Goal: Find contact information: Find contact information

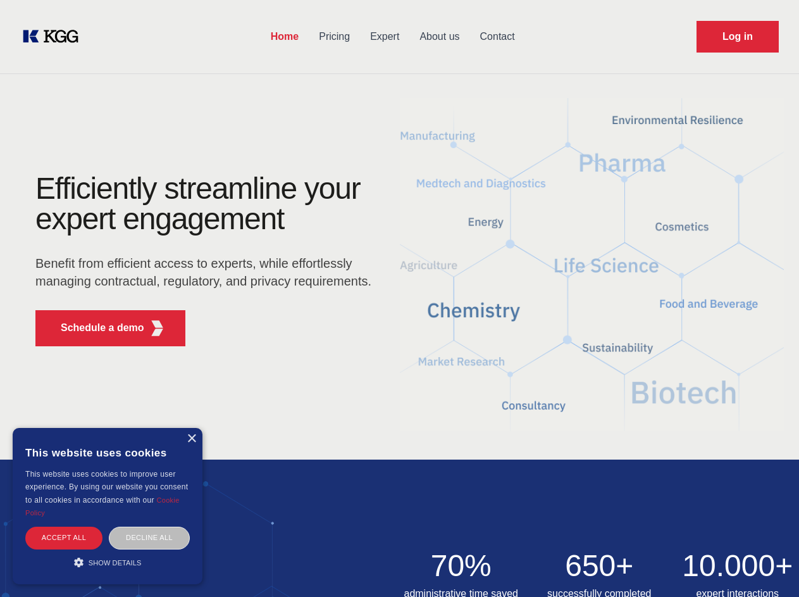
click at [399, 298] on div "Efficiently streamline your expert engagement Benefit from efficient access to …" at bounding box center [207, 264] width 385 height 183
click at [95, 328] on p "Schedule a demo" at bounding box center [103, 327] width 84 height 15
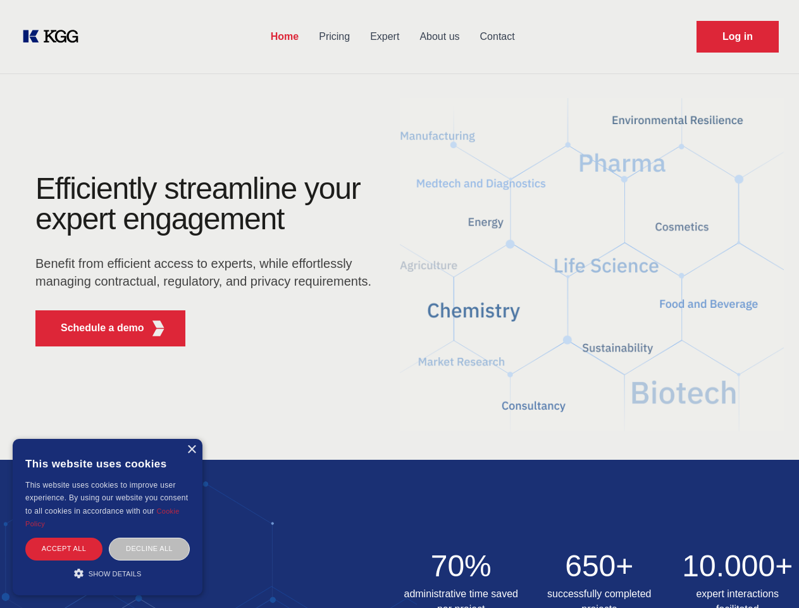
click at [191, 439] on div "× This website uses cookies This website uses cookies to improve user experienc…" at bounding box center [108, 517] width 190 height 156
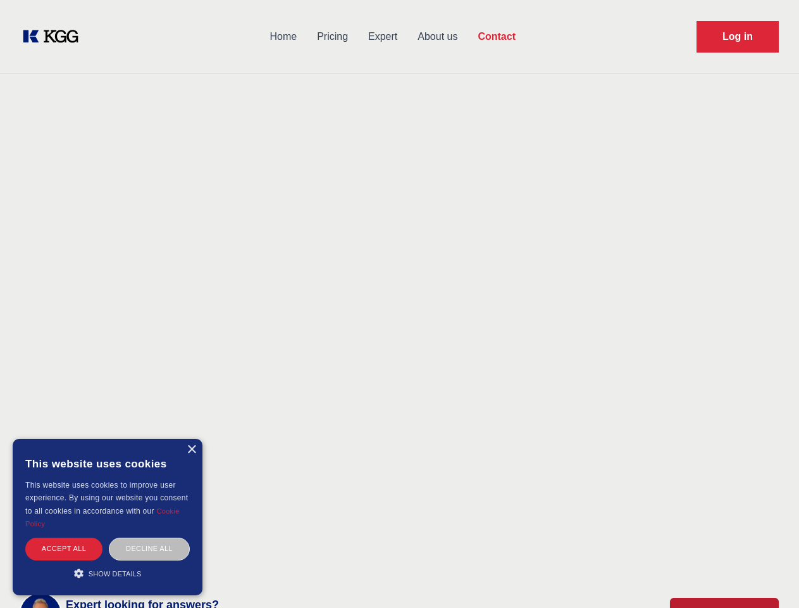
click at [64, 537] on div "Accept all" at bounding box center [63, 548] width 77 height 22
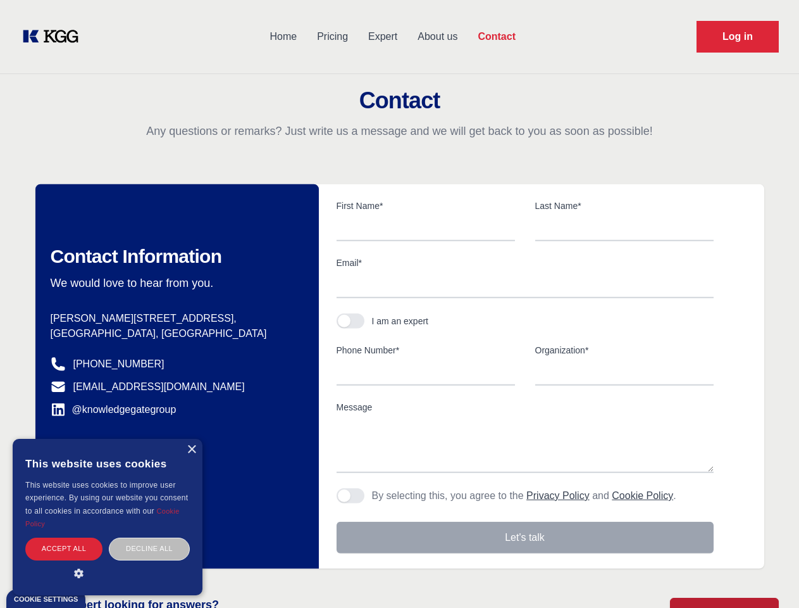
click at [149, 537] on div "Decline all" at bounding box center [149, 548] width 81 height 22
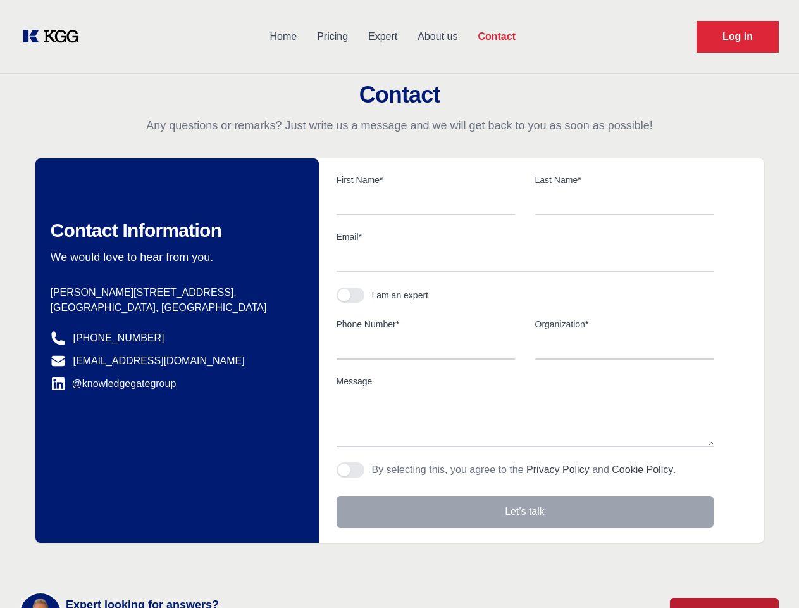
click at [108, 562] on main "Contact Any questions or remarks? Just write us a message and we will get back …" at bounding box center [399, 329] width 799 height 659
